Goal: Contribute content: Contribute content

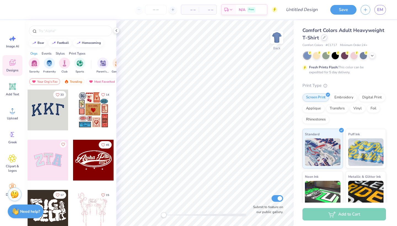
click at [324, 39] on icon at bounding box center [324, 37] width 3 height 3
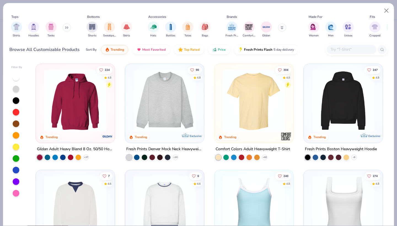
click at [66, 27] on button at bounding box center [67, 27] width 8 height 8
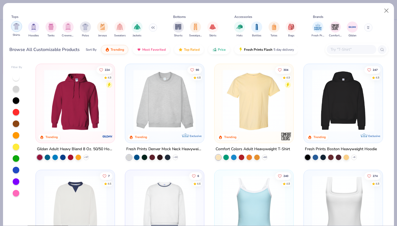
click at [17, 28] on img "filter for Shirts" at bounding box center [16, 26] width 6 height 6
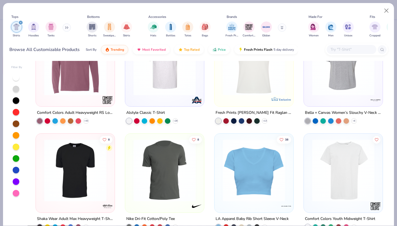
scroll to position [780, 0]
click at [357, 51] on input "text" at bounding box center [351, 49] width 42 height 6
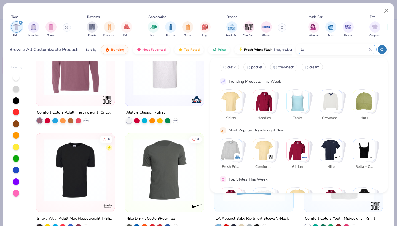
scroll to position [2, 0]
type input "long sleeve"
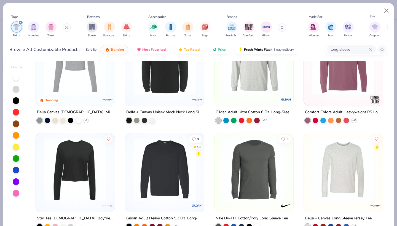
scroll to position [39, 0]
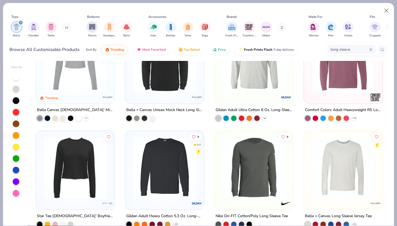
click at [265, 117] on icon at bounding box center [265, 118] width 4 height 4
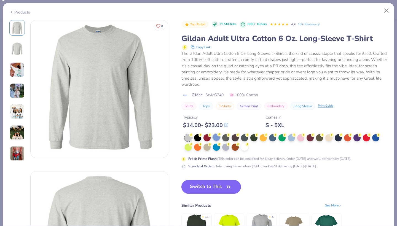
click at [217, 137] on div at bounding box center [216, 137] width 7 height 7
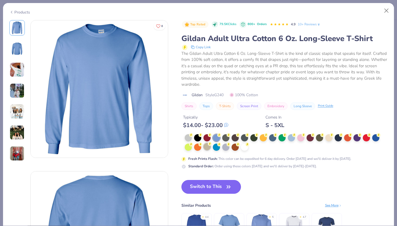
click at [209, 147] on div at bounding box center [207, 146] width 7 height 7
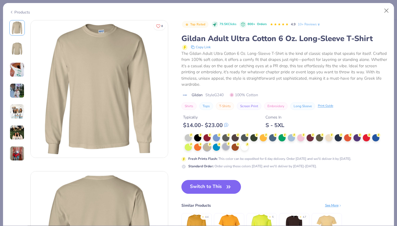
click at [227, 146] on div at bounding box center [225, 146] width 7 height 7
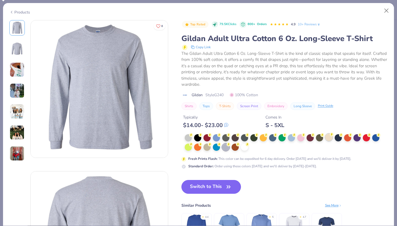
click at [331, 137] on div at bounding box center [329, 137] width 7 height 7
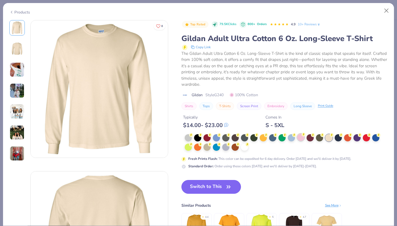
click at [302, 137] on div at bounding box center [300, 137] width 7 height 7
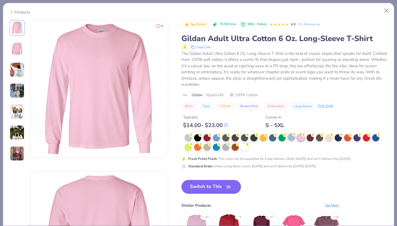
click at [293, 136] on div at bounding box center [291, 137] width 7 height 7
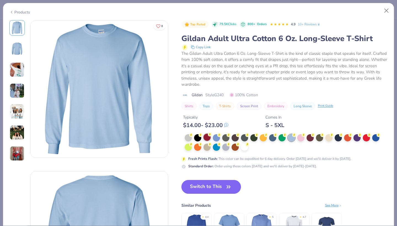
click at [206, 137] on div at bounding box center [207, 137] width 7 height 7
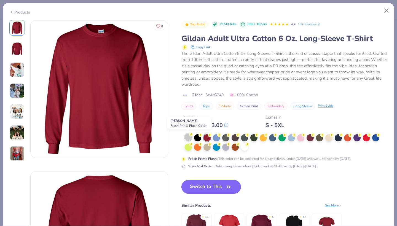
click at [187, 136] on div at bounding box center [188, 137] width 7 height 7
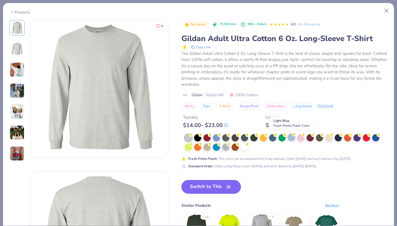
click at [292, 137] on div at bounding box center [291, 137] width 7 height 7
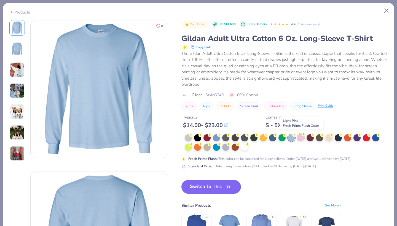
click at [302, 136] on div at bounding box center [300, 137] width 7 height 7
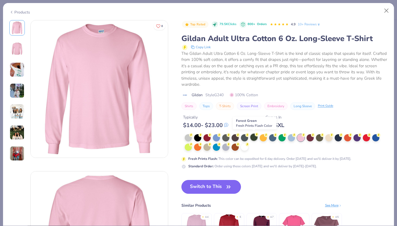
click at [251, 137] on div at bounding box center [254, 137] width 7 height 7
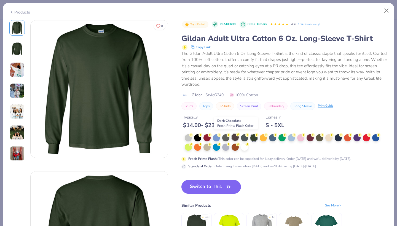
click at [237, 137] on div at bounding box center [235, 137] width 7 height 7
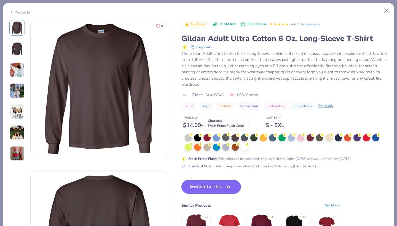
click at [224, 137] on div at bounding box center [225, 137] width 7 height 7
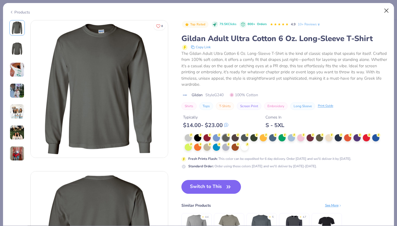
click at [388, 12] on button "Close" at bounding box center [387, 11] width 10 height 10
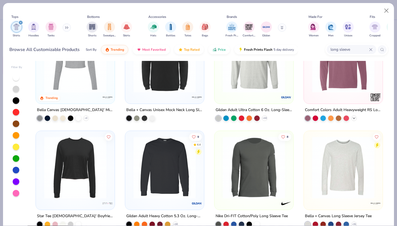
click at [354, 118] on icon at bounding box center [354, 118] width 4 height 4
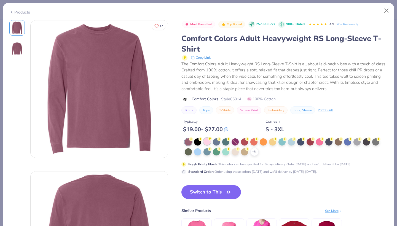
click at [207, 140] on div at bounding box center [207, 141] width 7 height 7
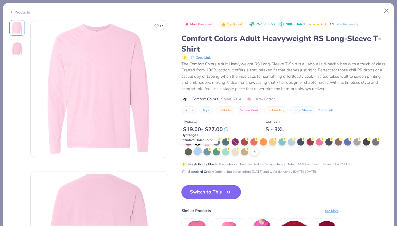
click at [200, 151] on div at bounding box center [197, 151] width 7 height 7
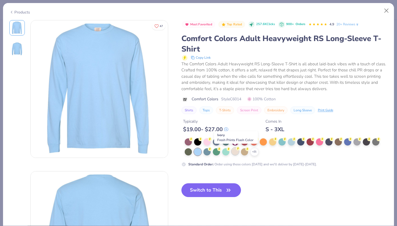
click at [234, 151] on div at bounding box center [235, 151] width 7 height 7
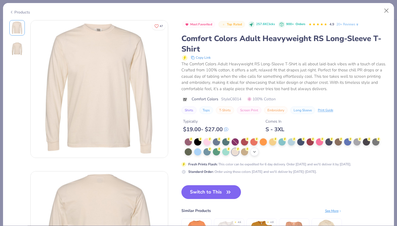
click at [253, 150] on icon at bounding box center [255, 152] width 4 height 4
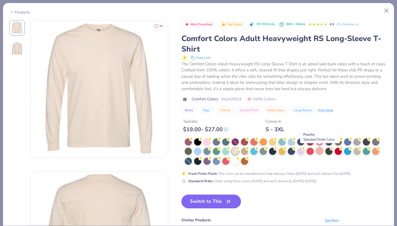
click at [318, 150] on div at bounding box center [319, 150] width 7 height 7
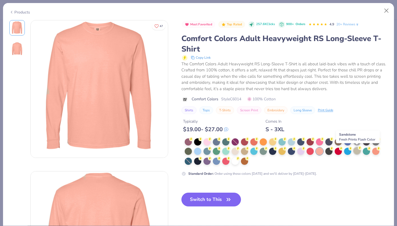
click at [358, 150] on div at bounding box center [357, 150] width 7 height 7
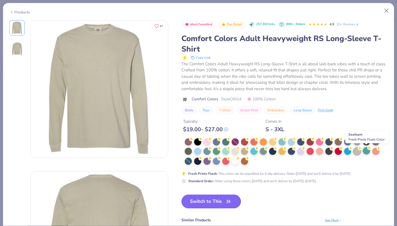
click at [366, 152] on div at bounding box center [366, 150] width 7 height 7
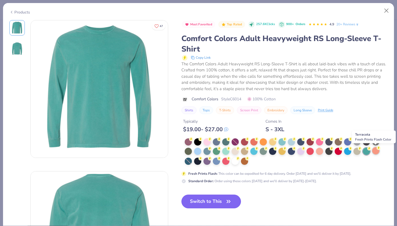
click at [378, 153] on div at bounding box center [376, 150] width 7 height 7
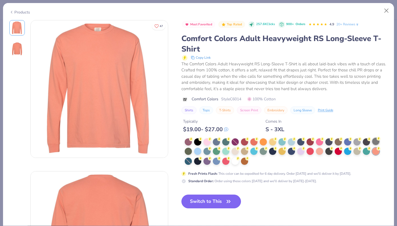
click at [376, 141] on div at bounding box center [376, 141] width 7 height 7
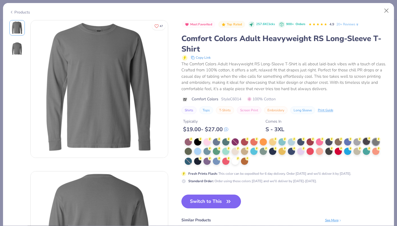
click at [365, 138] on div at bounding box center [366, 141] width 7 height 7
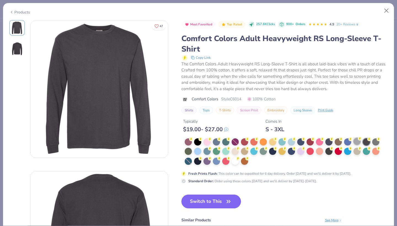
click at [358, 141] on div at bounding box center [357, 141] width 7 height 7
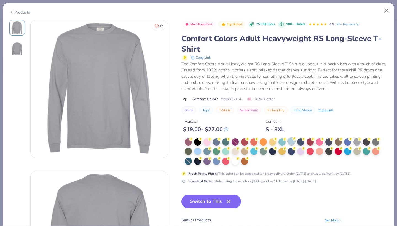
click at [291, 141] on div at bounding box center [291, 141] width 7 height 7
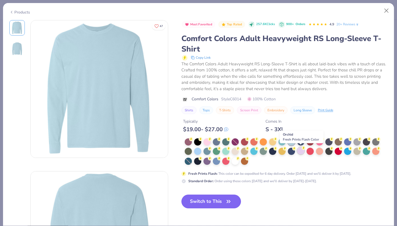
click at [302, 153] on div at bounding box center [300, 150] width 7 height 7
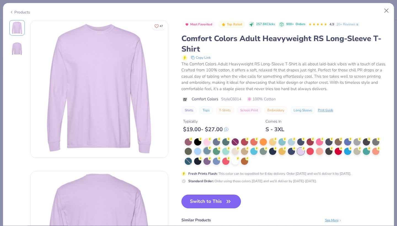
click at [207, 152] on div at bounding box center [207, 150] width 7 height 7
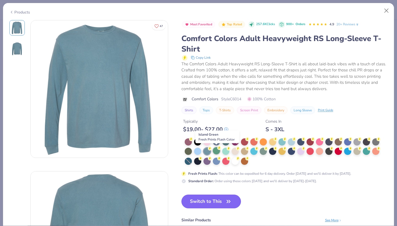
click at [216, 150] on div at bounding box center [216, 150] width 7 height 7
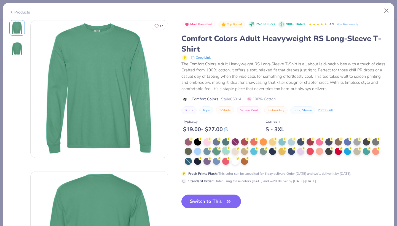
click at [223, 150] on div at bounding box center [225, 150] width 7 height 7
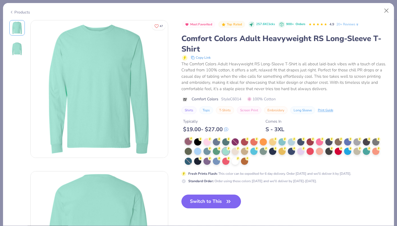
click at [187, 140] on div at bounding box center [188, 141] width 7 height 7
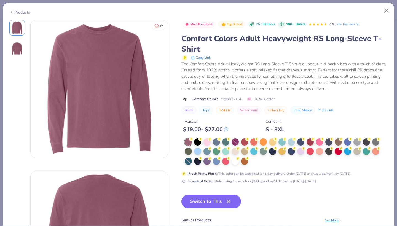
click at [259, 142] on div at bounding box center [286, 152] width 203 height 27
click at [273, 142] on div at bounding box center [272, 141] width 7 height 7
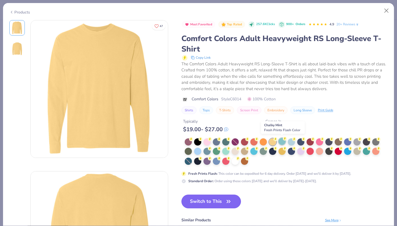
click at [282, 140] on div at bounding box center [282, 141] width 7 height 7
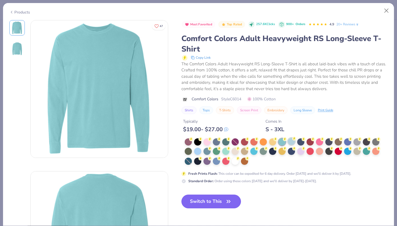
click at [292, 140] on div at bounding box center [291, 141] width 7 height 7
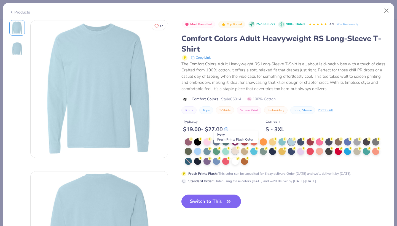
click at [235, 151] on div at bounding box center [235, 150] width 7 height 7
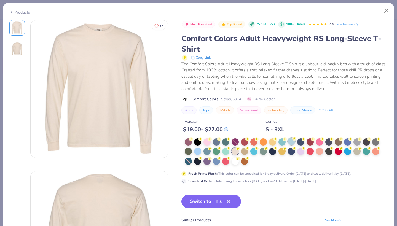
click at [291, 140] on div at bounding box center [291, 141] width 7 height 7
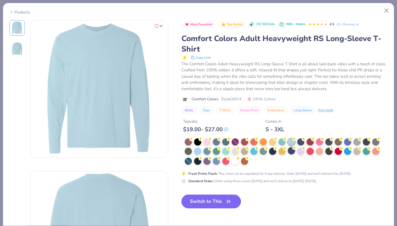
click at [291, 149] on div at bounding box center [291, 150] width 7 height 7
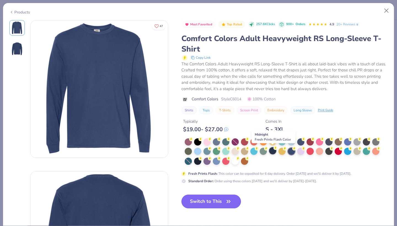
click at [269, 151] on div at bounding box center [272, 150] width 7 height 7
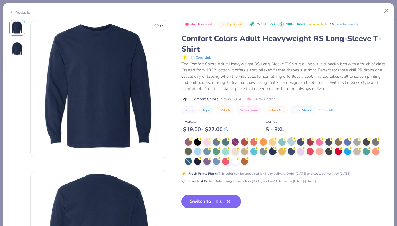
click at [290, 142] on div at bounding box center [291, 141] width 7 height 7
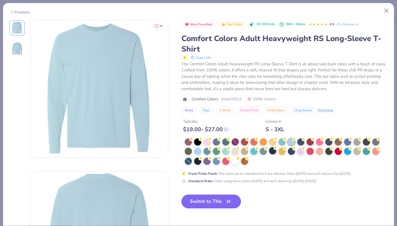
click at [273, 151] on div at bounding box center [272, 150] width 7 height 7
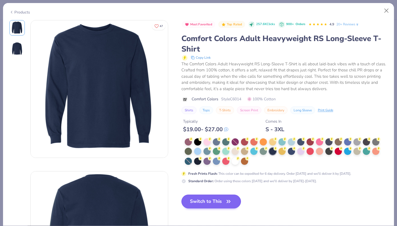
click at [215, 201] on button "Switch to This" at bounding box center [212, 202] width 60 height 14
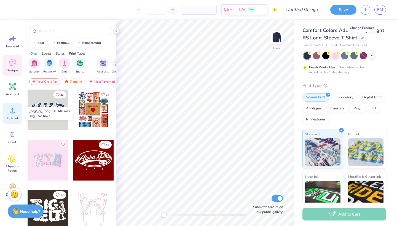
click at [11, 118] on span "Upload" at bounding box center [12, 118] width 11 height 4
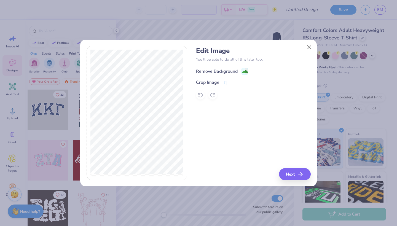
click at [223, 71] on div "Remove Background" at bounding box center [217, 71] width 42 height 7
click at [301, 173] on icon "button" at bounding box center [302, 174] width 7 height 7
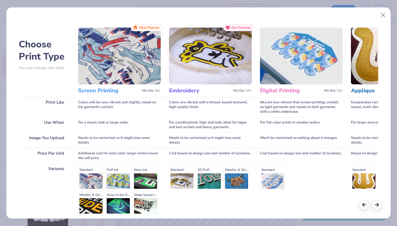
click at [103, 68] on img at bounding box center [119, 56] width 83 height 57
click at [103, 94] on h3 "Screen Printing" at bounding box center [109, 90] width 62 height 7
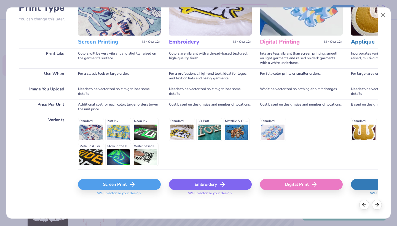
scroll to position [49, 0]
click at [117, 182] on div "Screen Print" at bounding box center [119, 184] width 83 height 11
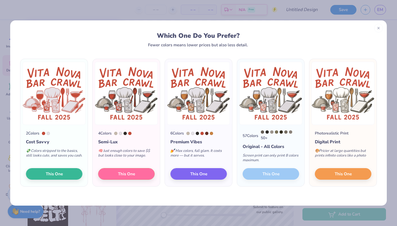
click at [268, 174] on div "57 Colors 50 + Original - All Colors Screen print can only print 8 colors maxim…" at bounding box center [270, 156] width 67 height 62
click at [267, 175] on div "57 Colors 50 + Original - All Colors Screen print can only print 8 colors maxim…" at bounding box center [270, 156] width 67 height 62
click at [206, 174] on span "This One" at bounding box center [198, 173] width 17 height 6
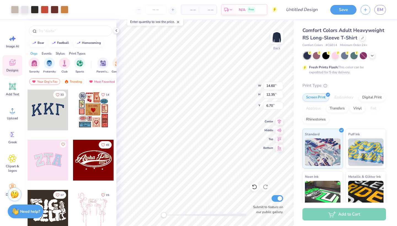
type input "10.81"
type input "9.14"
type input "5.25"
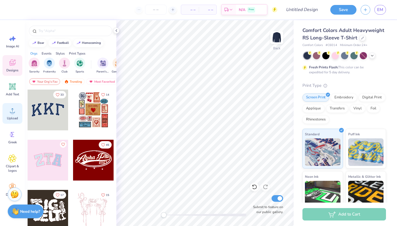
click at [9, 114] on icon at bounding box center [12, 111] width 8 height 8
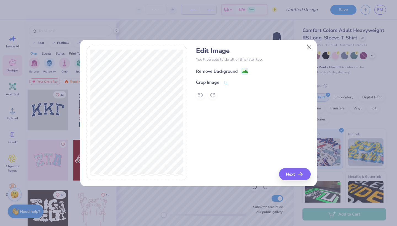
click at [212, 70] on div "Remove Background" at bounding box center [217, 71] width 42 height 7
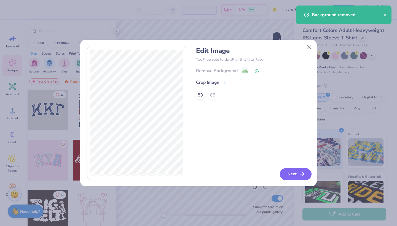
click at [290, 172] on button "Next" at bounding box center [296, 174] width 32 height 12
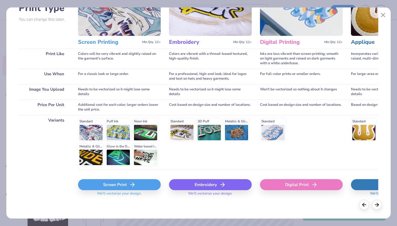
click at [106, 185] on div "Screen Print" at bounding box center [119, 184] width 83 height 11
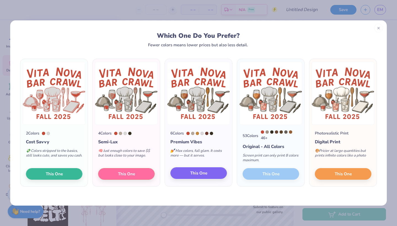
click at [193, 177] on span "This One" at bounding box center [198, 173] width 17 height 6
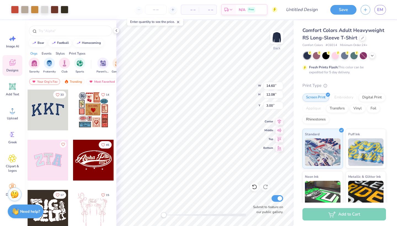
type input "12.27"
type input "10.15"
type input "4.93"
type input "10.87"
type input "8.99"
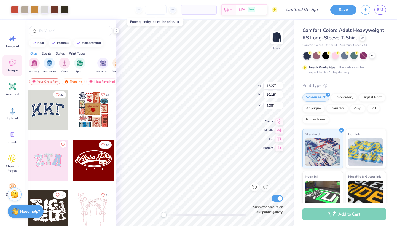
type input "4.48"
click at [298, 11] on input "Design Title" at bounding box center [308, 9] width 27 height 11
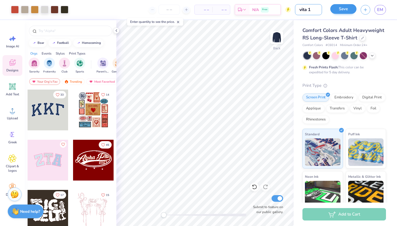
type input "vita 1"
click at [339, 9] on button "Save" at bounding box center [344, 9] width 26 height 10
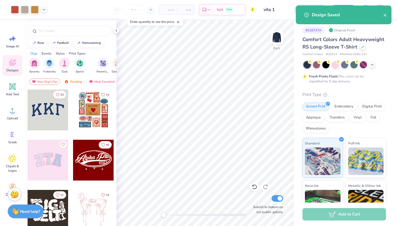
click at [388, 16] on div "Design Saved" at bounding box center [344, 15] width 96 height 19
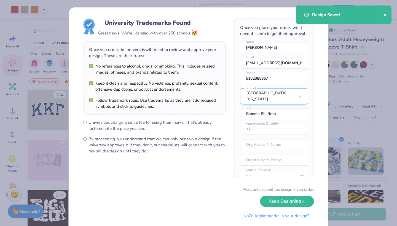
click at [385, 14] on icon "close" at bounding box center [386, 15] width 4 height 4
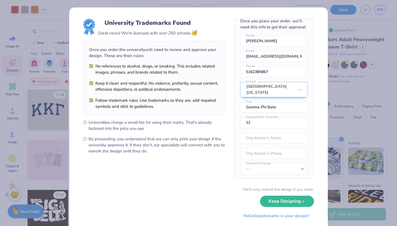
scroll to position [13, 0]
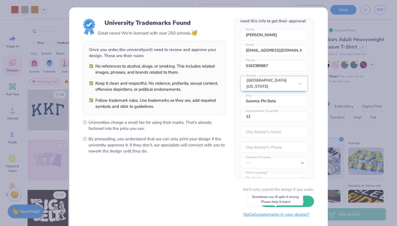
click at [282, 215] on button "No Collegiate marks in your design?" at bounding box center [276, 214] width 75 height 11
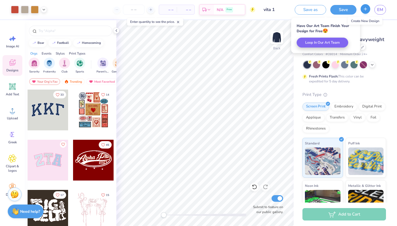
click at [365, 10] on icon "button" at bounding box center [365, 9] width 5 height 5
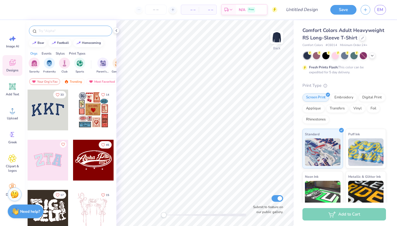
click at [59, 31] on input "text" at bounding box center [73, 31] width 71 height 6
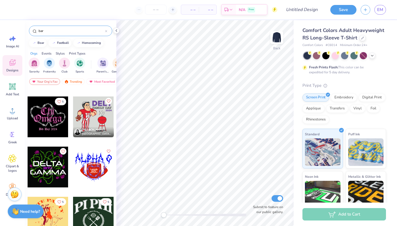
scroll to position [998, 0]
type input "b"
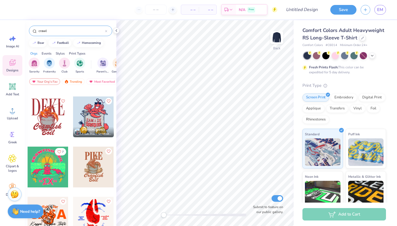
scroll to position [345, 0]
type input "crawl"
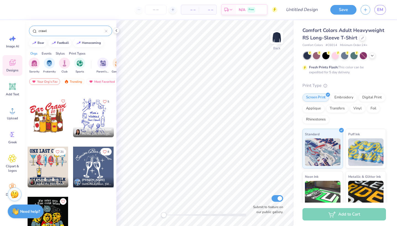
scroll to position [94, 0]
